Goal: Task Accomplishment & Management: Use online tool/utility

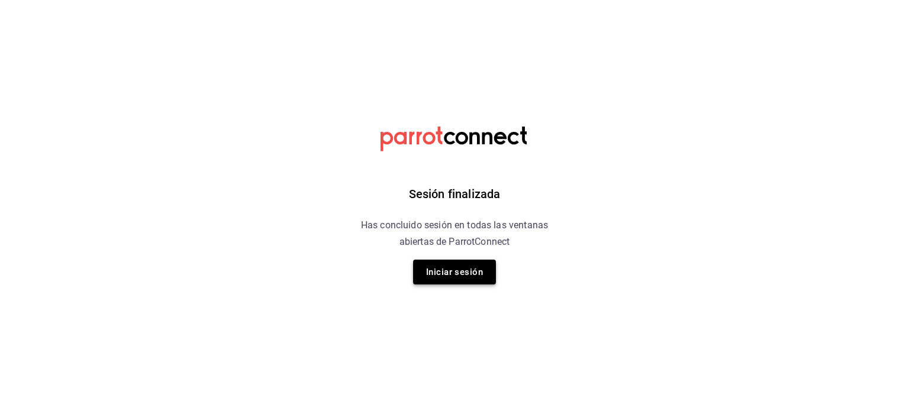
drag, startPoint x: 437, startPoint y: 287, endPoint x: 444, endPoint y: 280, distance: 9.6
click at [439, 286] on div "Sesión finalizada Has concluido sesión en todas las ventanas abiertas de Parrot…" at bounding box center [454, 205] width 299 height 411
click at [448, 271] on button "Iniciar sesión" at bounding box center [454, 272] width 83 height 25
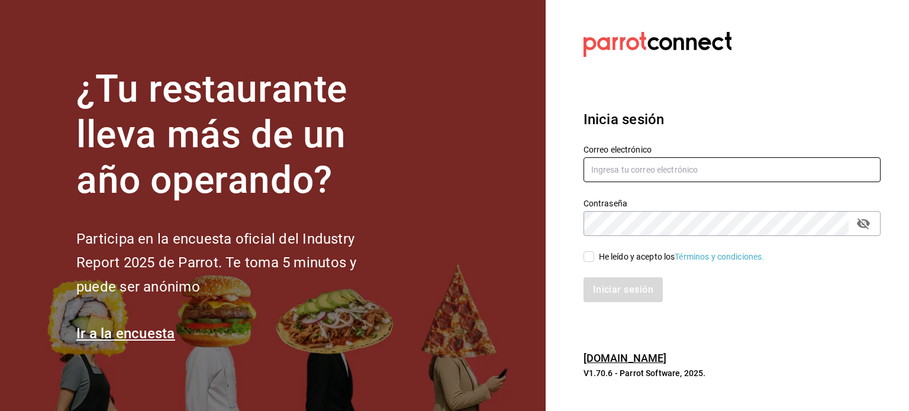
type input "selenevillastrigo@grupobellavista.com.mx"
click at [586, 258] on input "He leído y acepto los Términos y condiciones." at bounding box center [588, 257] width 11 height 11
checkbox input "true"
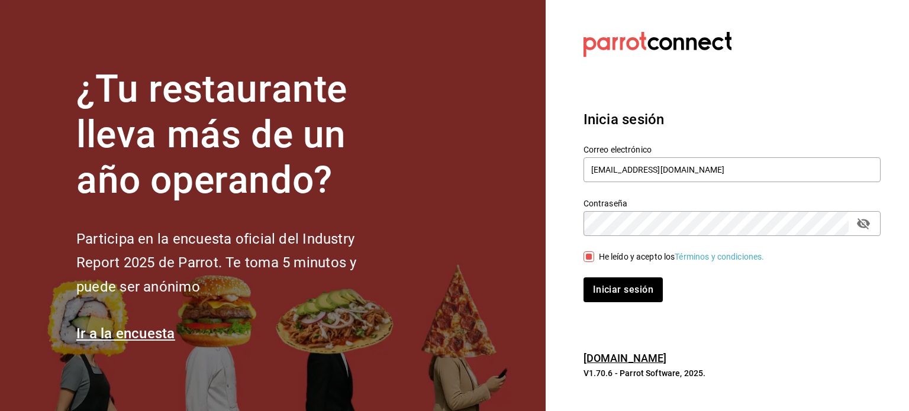
click at [615, 275] on div "Iniciar sesión" at bounding box center [724, 282] width 311 height 39
click at [623, 291] on button "Iniciar sesión" at bounding box center [623, 290] width 80 height 25
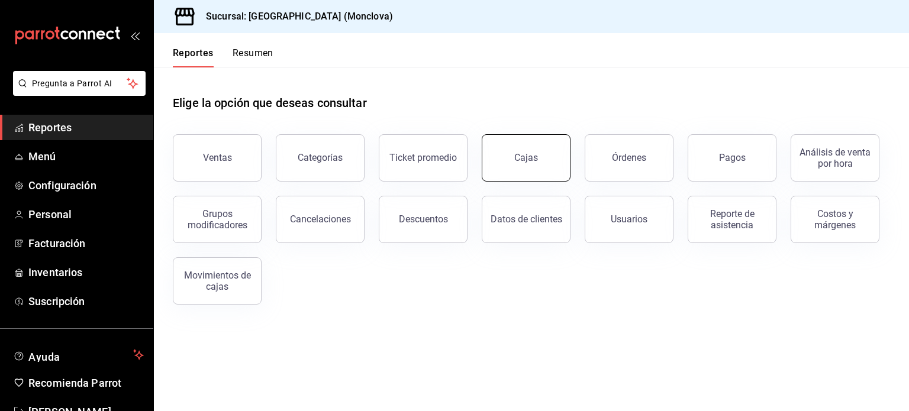
click at [535, 160] on div "Cajas" at bounding box center [526, 158] width 24 height 14
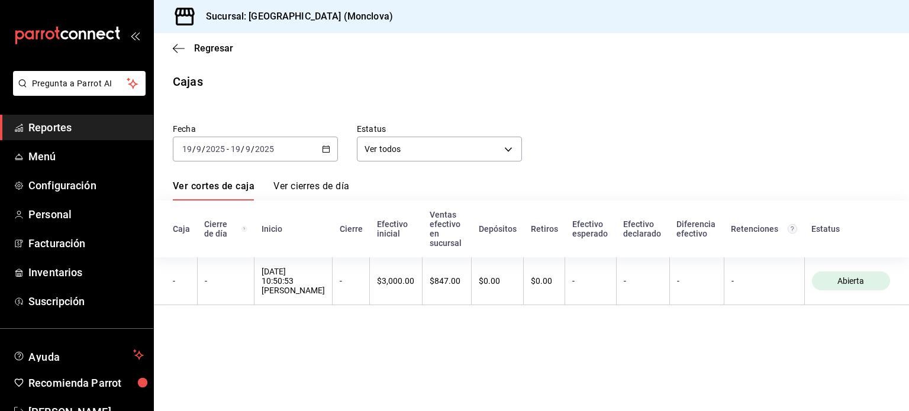
click at [323, 152] on \(Stroke\) "button" at bounding box center [326, 149] width 7 height 7
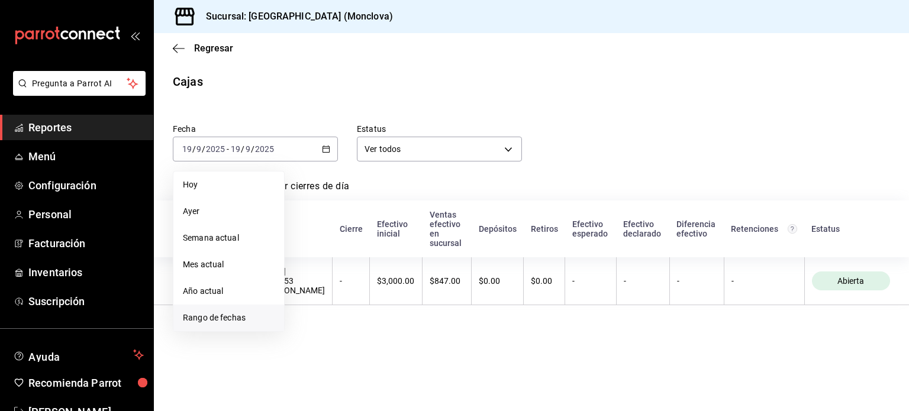
click at [225, 312] on span "Rango de fechas" at bounding box center [229, 318] width 92 height 12
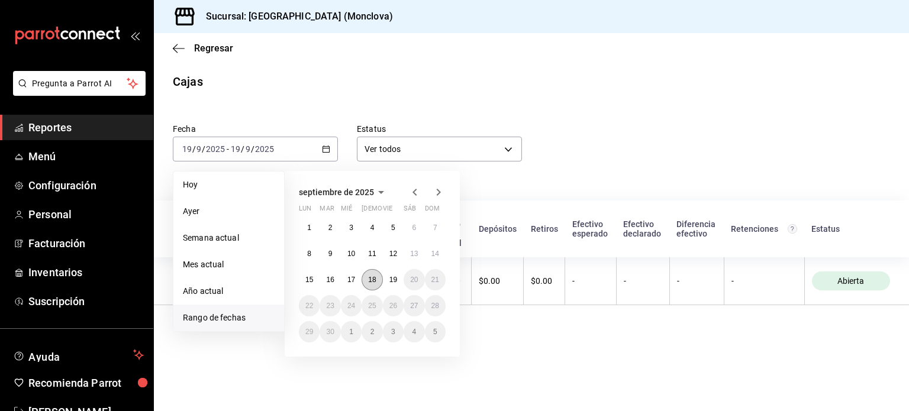
click at [375, 282] on abbr "18" at bounding box center [372, 280] width 8 height 8
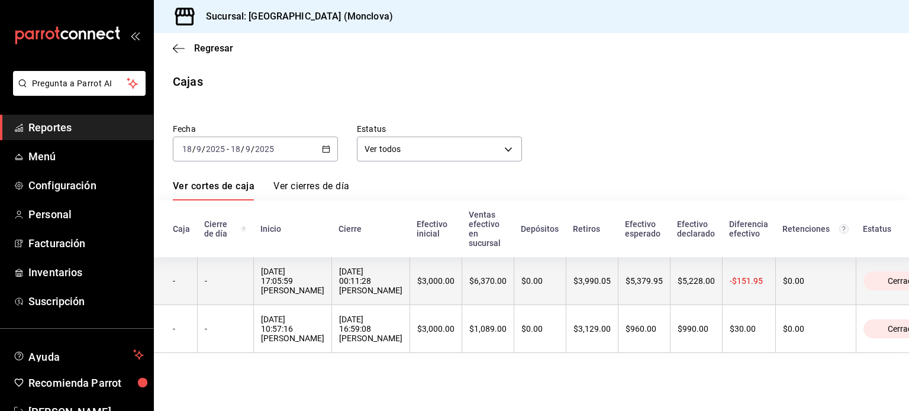
click at [324, 286] on div "[DATE] 17:05:59 [PERSON_NAME]" at bounding box center [292, 281] width 63 height 28
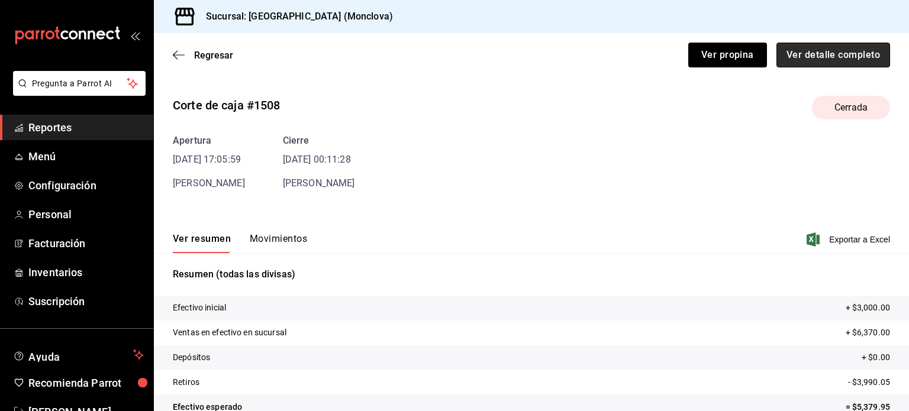
click at [831, 50] on button "Ver detalle completo" at bounding box center [833, 55] width 114 height 25
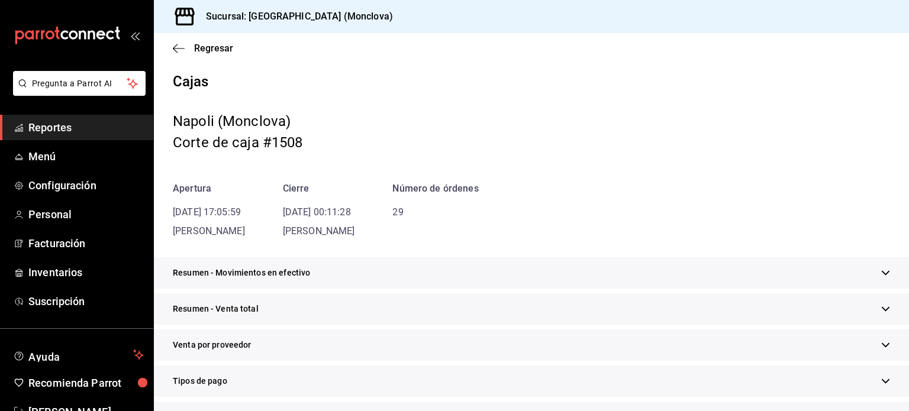
scroll to position [59, 0]
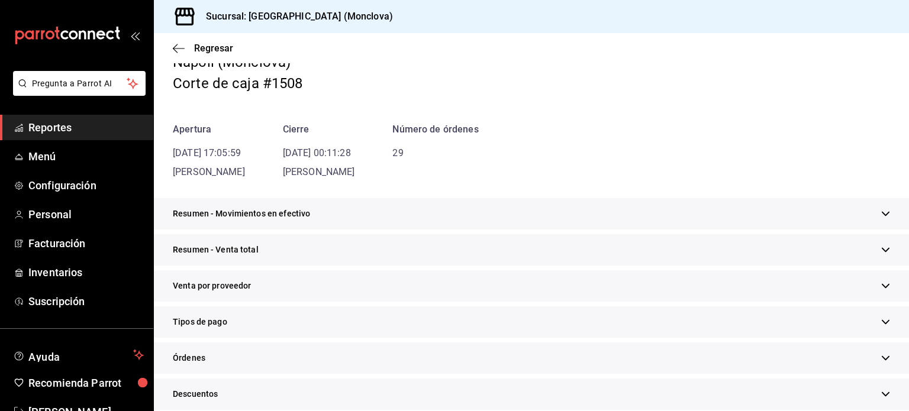
click at [879, 259] on div "Resumen - Venta total" at bounding box center [531, 249] width 755 height 31
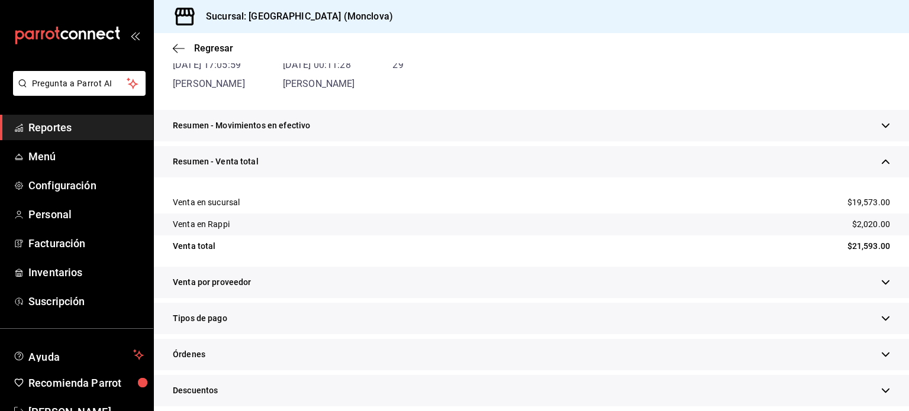
scroll to position [178, 0]
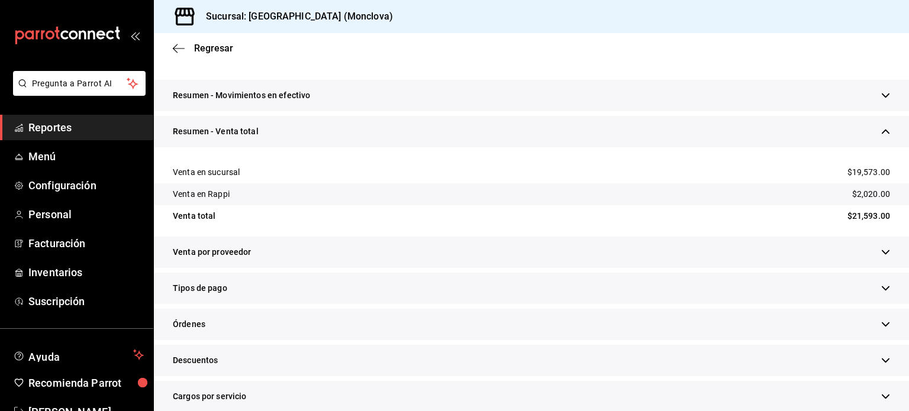
click at [884, 326] on div "Órdenes" at bounding box center [531, 324] width 755 height 31
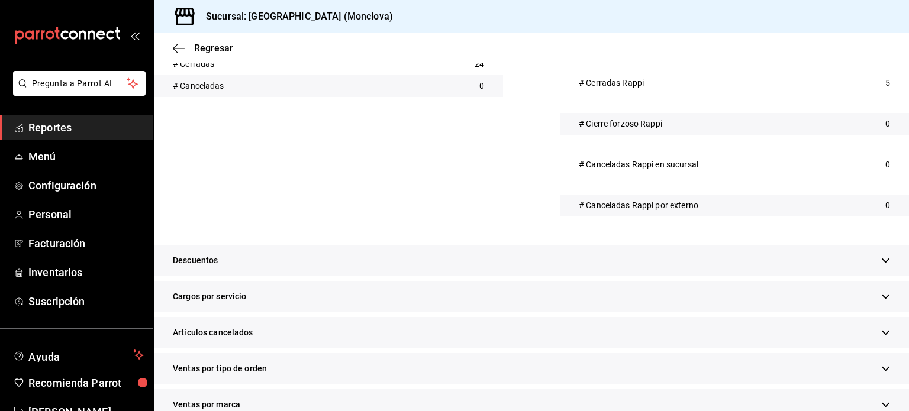
scroll to position [533, 0]
click at [881, 261] on icon "button" at bounding box center [885, 260] width 9 height 9
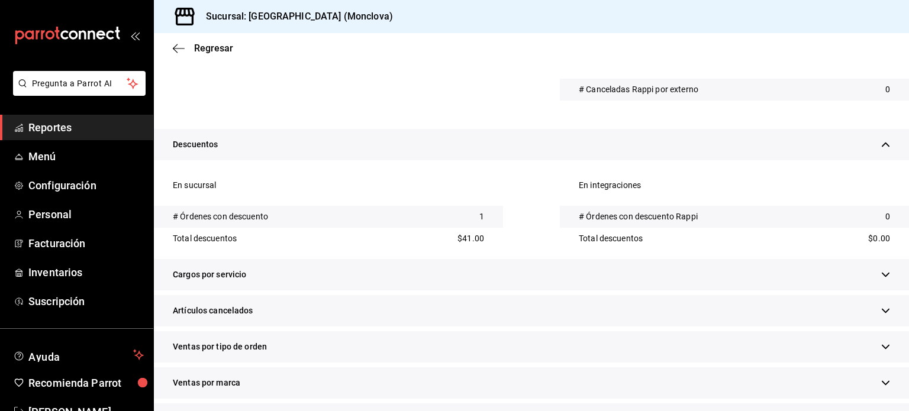
scroll to position [651, 0]
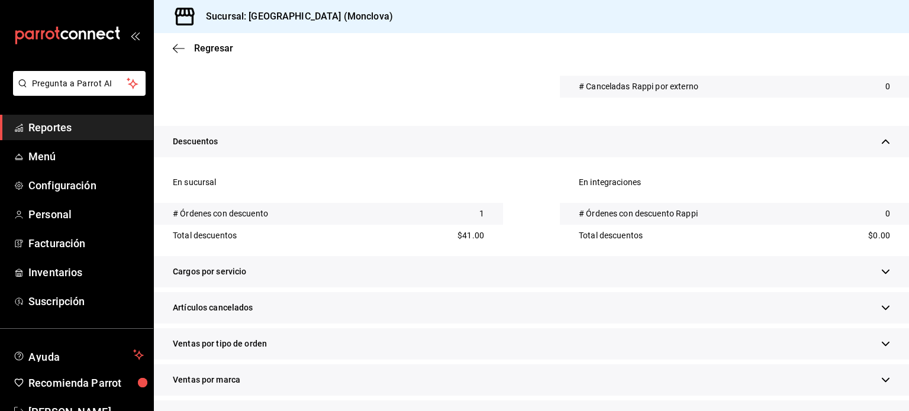
click at [882, 311] on div "Artículos cancelados" at bounding box center [531, 307] width 755 height 31
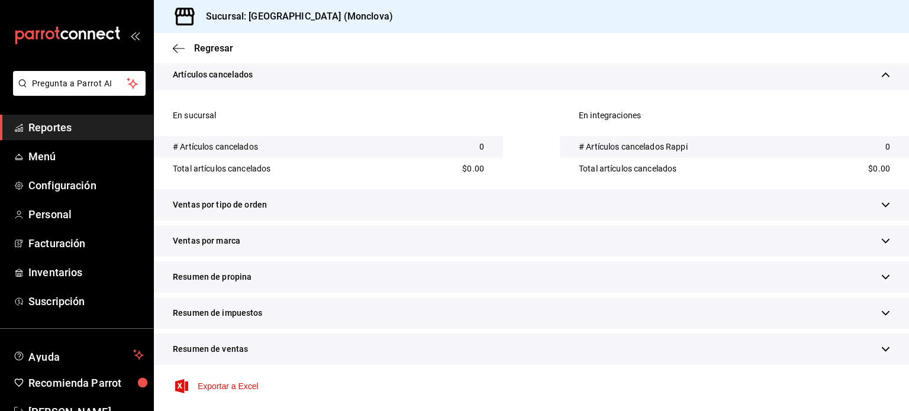
scroll to position [885, 0]
click at [212, 54] on div "Regresar" at bounding box center [531, 48] width 755 height 30
click at [209, 345] on span "Resumen de ventas" at bounding box center [210, 348] width 75 height 12
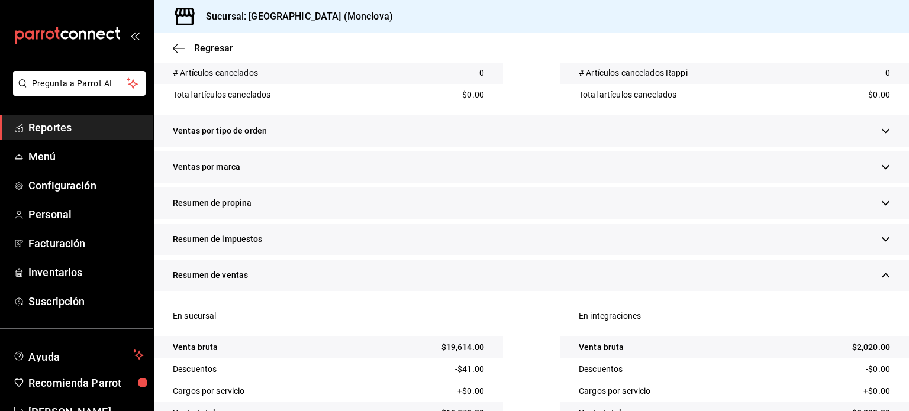
scroll to position [1067, 0]
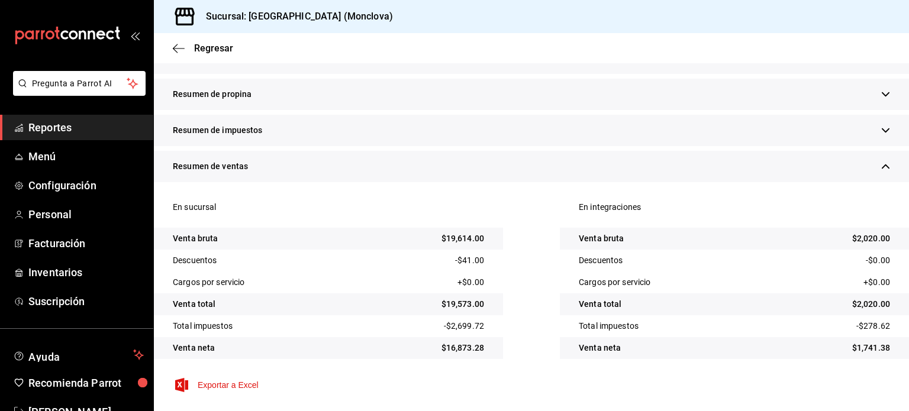
click at [234, 163] on span "Resumen de ventas" at bounding box center [210, 166] width 75 height 12
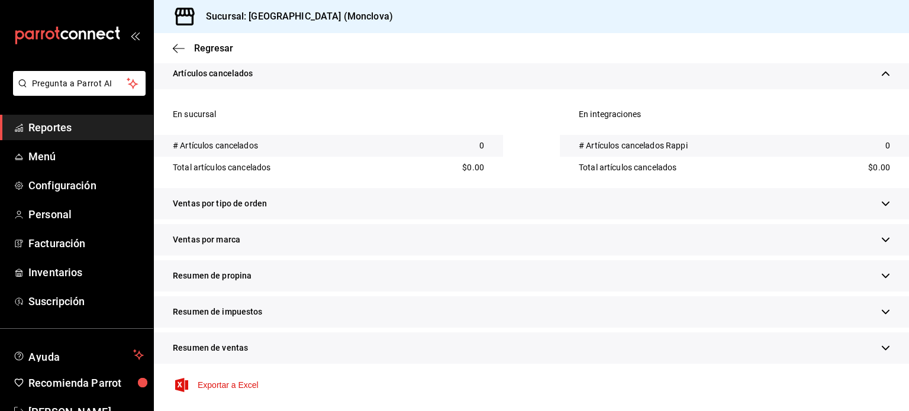
scroll to position [885, 0]
click at [248, 354] on div "Resumen de ventas" at bounding box center [531, 348] width 755 height 31
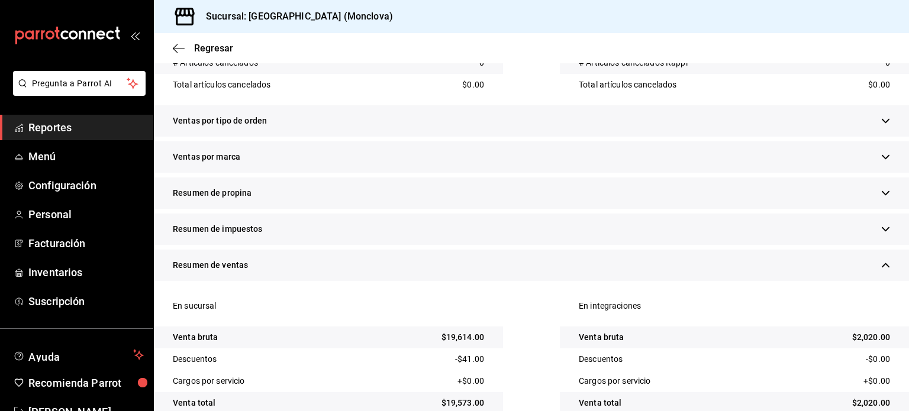
scroll to position [949, 0]
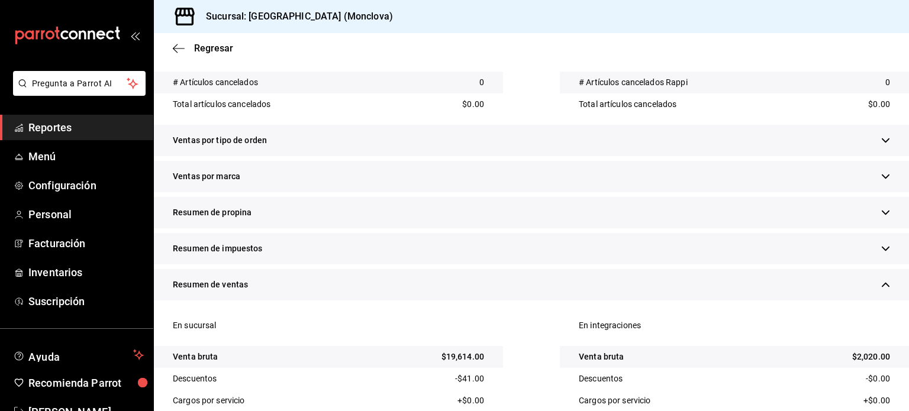
click at [238, 147] on div "Ventas por tipo de orden" at bounding box center [531, 140] width 755 height 31
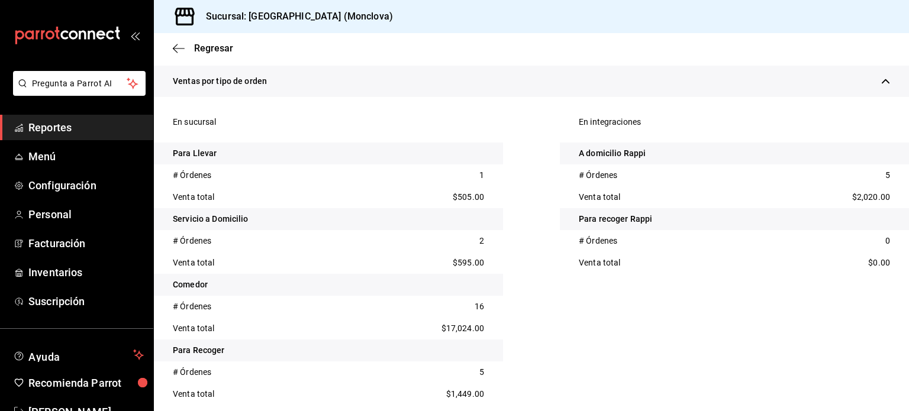
scroll to position [1067, 0]
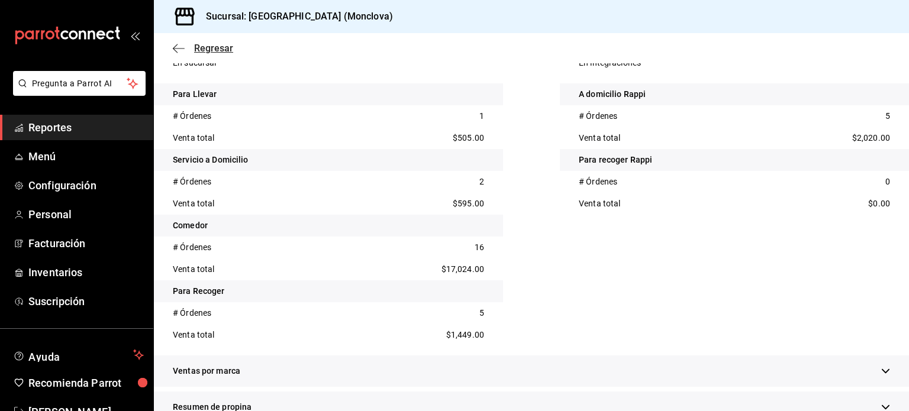
click at [208, 50] on span "Regresar" at bounding box center [213, 48] width 39 height 11
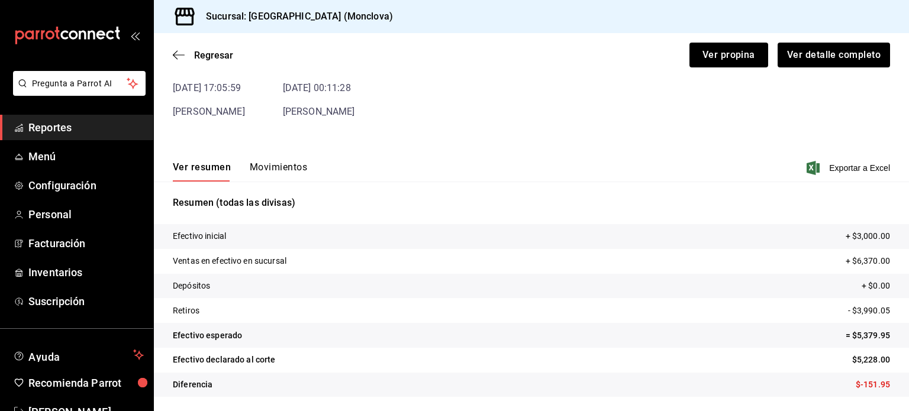
scroll to position [72, 0]
click at [208, 50] on span "Regresar" at bounding box center [213, 55] width 39 height 11
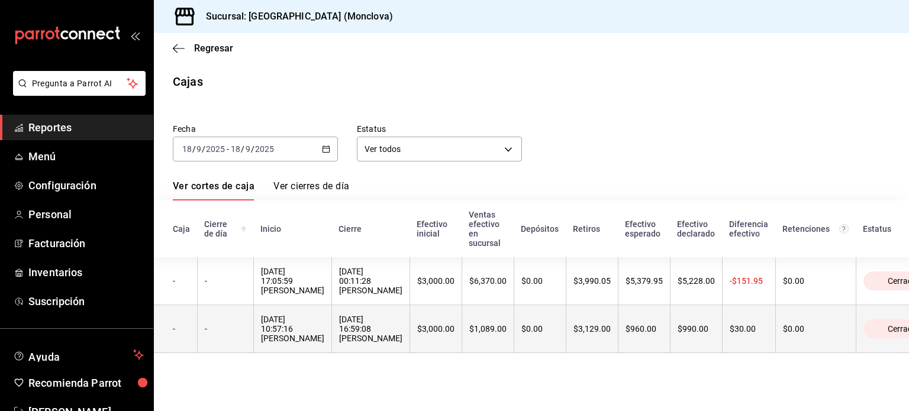
click at [324, 333] on div "[DATE] 10:57:16 [PERSON_NAME]" at bounding box center [292, 329] width 63 height 28
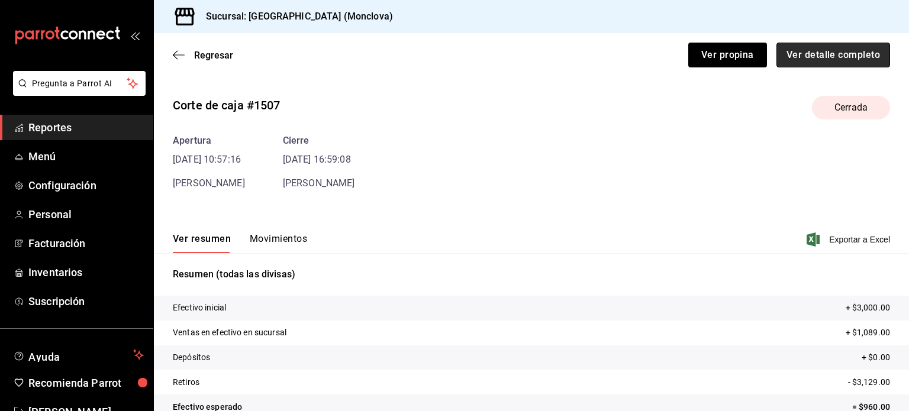
click at [850, 47] on button "Ver detalle completo" at bounding box center [833, 55] width 114 height 25
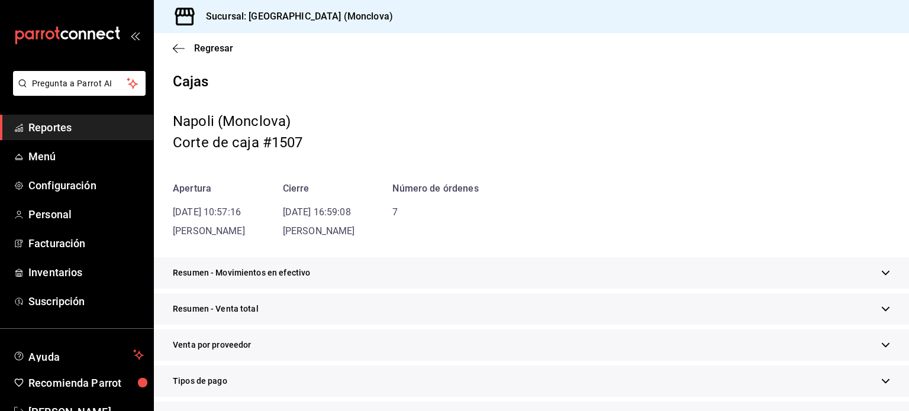
click at [881, 312] on icon "button" at bounding box center [885, 309] width 9 height 9
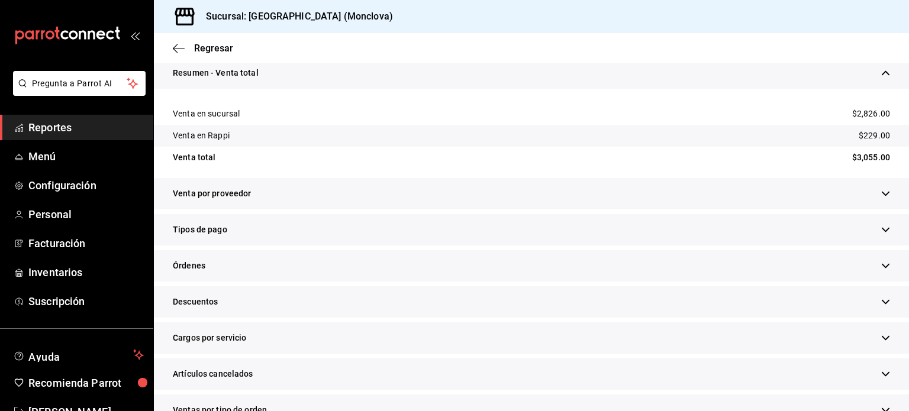
scroll to position [237, 0]
click at [870, 308] on div "Descuentos" at bounding box center [531, 301] width 755 height 31
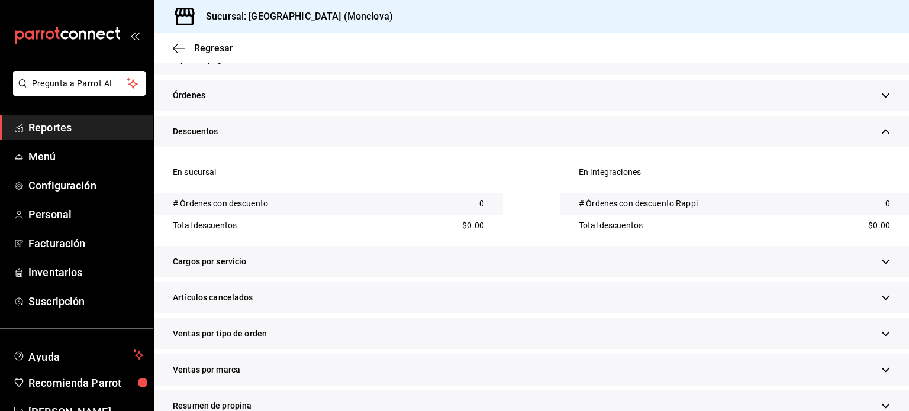
scroll to position [414, 0]
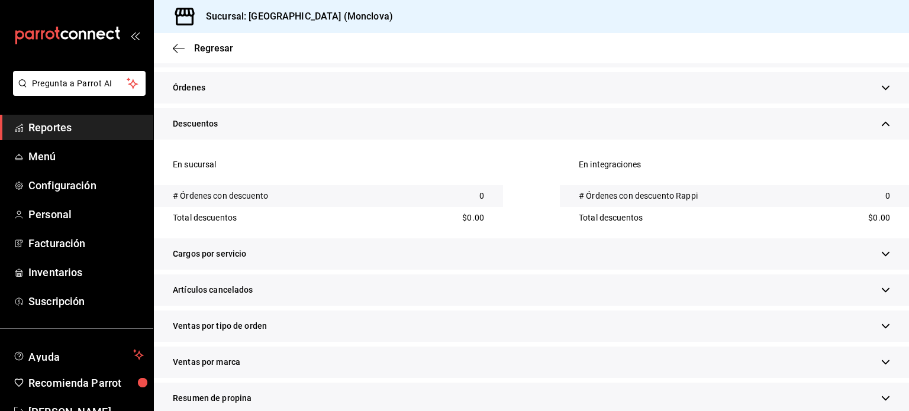
click at [877, 298] on div "Artículos cancelados" at bounding box center [531, 290] width 755 height 31
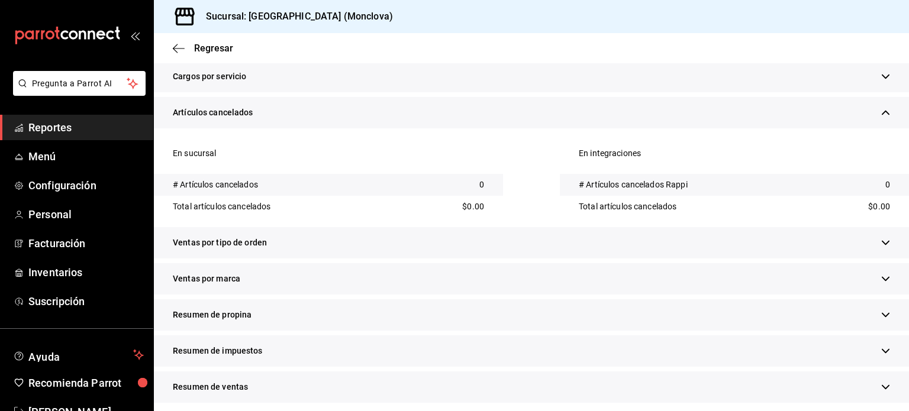
scroll to position [630, 0]
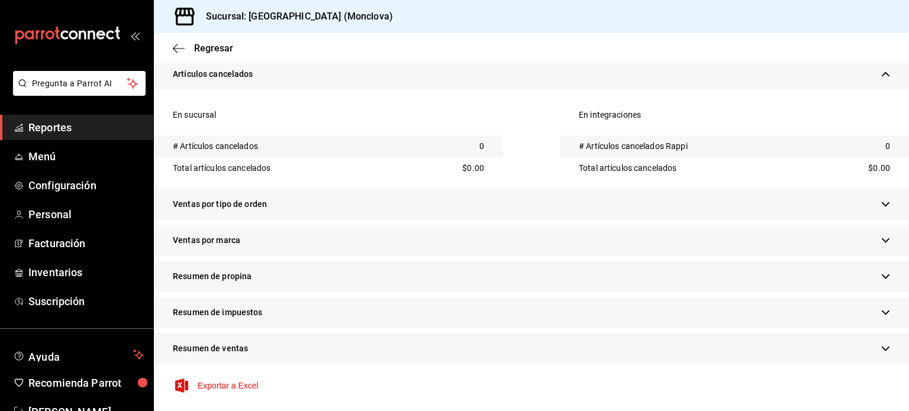
click at [865, 209] on div "Ventas por tipo de orden" at bounding box center [531, 204] width 755 height 31
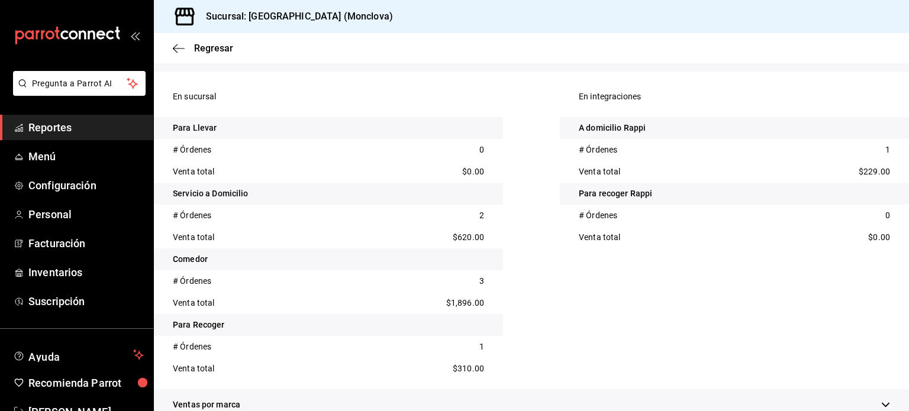
scroll to position [808, 0]
